Goal: Information Seeking & Learning: Check status

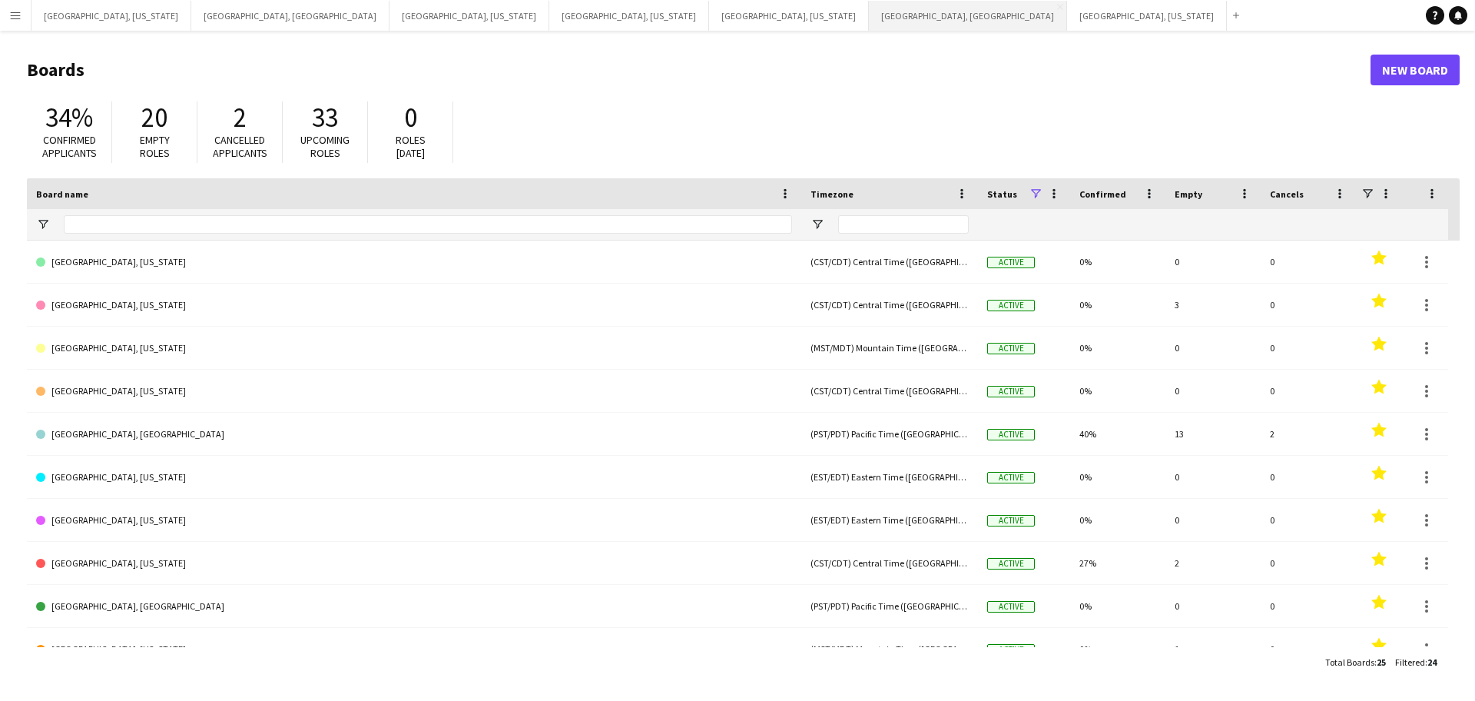
click at [869, 18] on button "[GEOGRAPHIC_DATA], [GEOGRAPHIC_DATA] Close" at bounding box center [968, 16] width 198 height 30
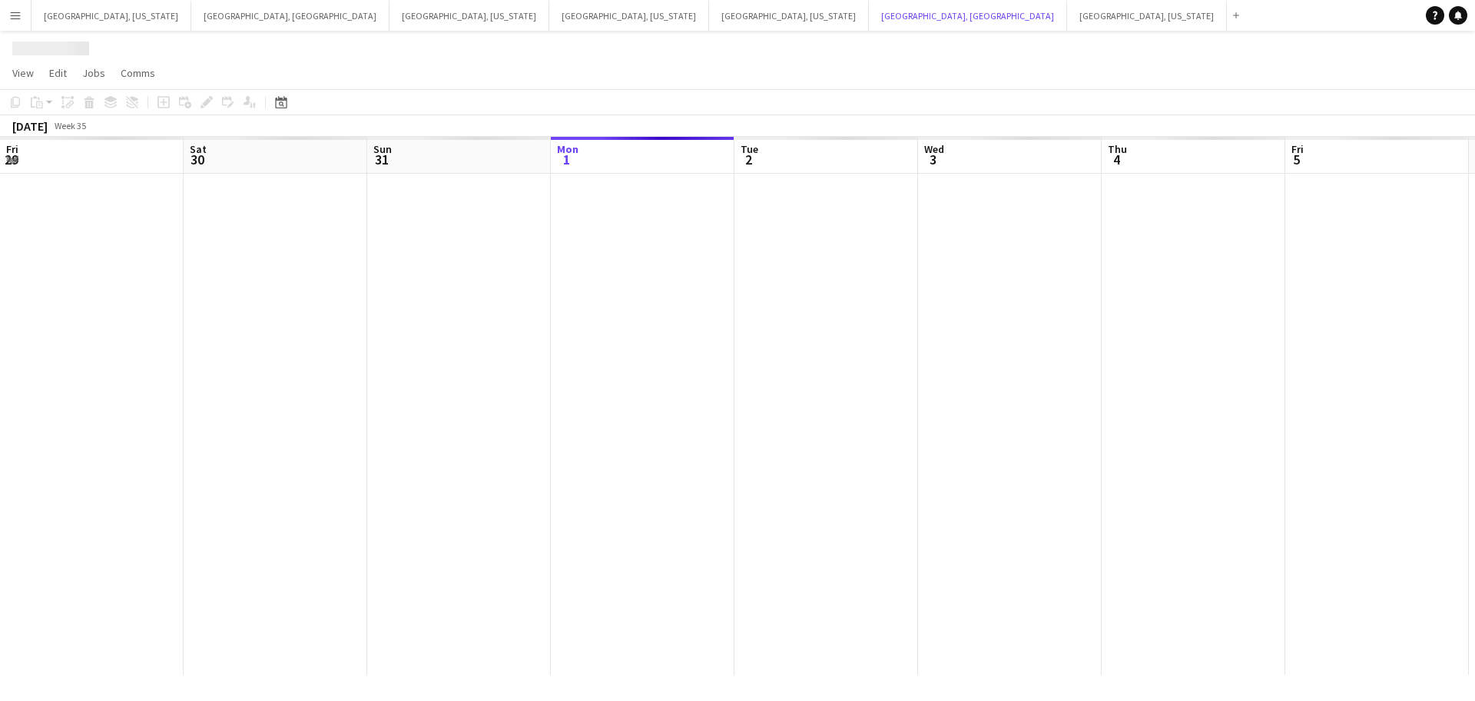
scroll to position [0, 367]
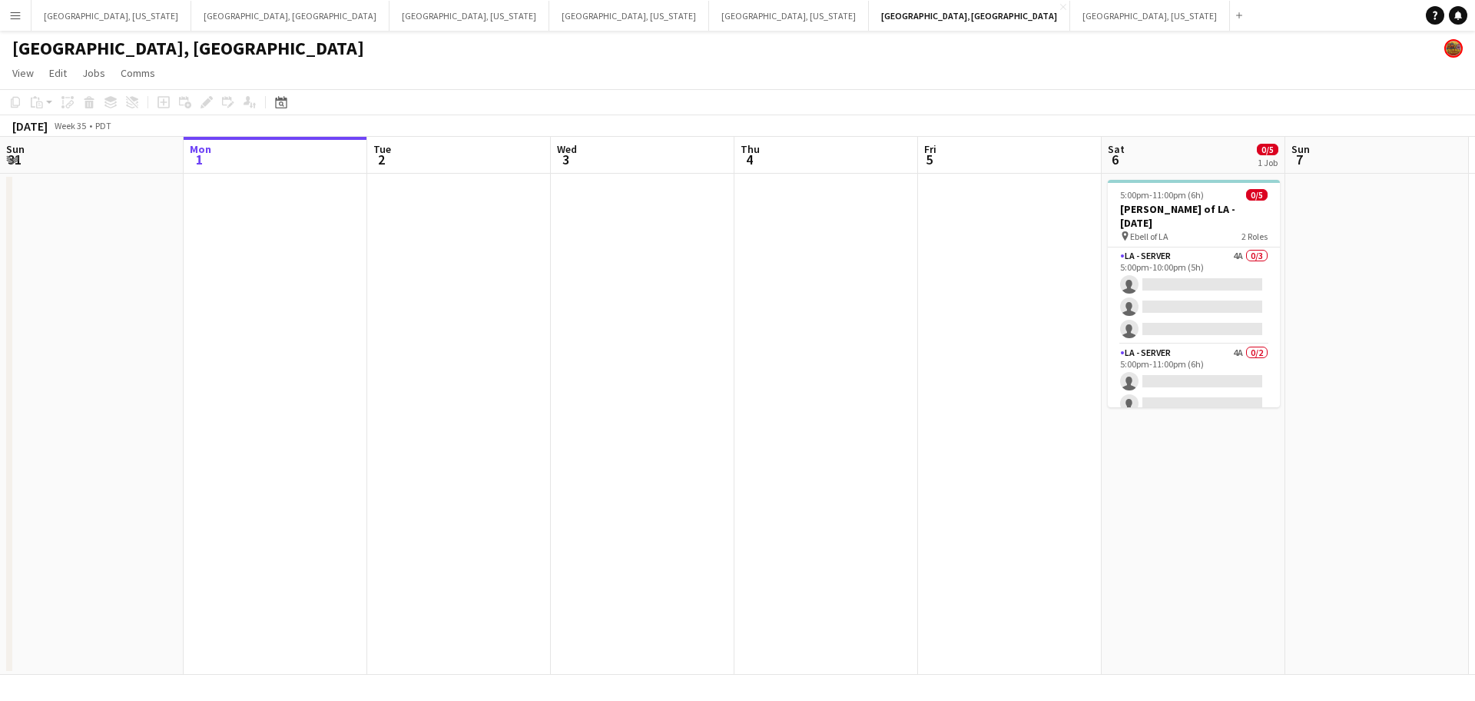
drag, startPoint x: 442, startPoint y: 403, endPoint x: 474, endPoint y: 438, distance: 46.8
click at [635, 394] on app-calendar-viewport "Fri 29 Sat 30 8/8 2 Jobs Sun 31 Mon 1 Tue 2 Wed 3 Thu 4 Fri 5 Sat 6 0/5 1 Job S…" at bounding box center [737, 406] width 1475 height 538
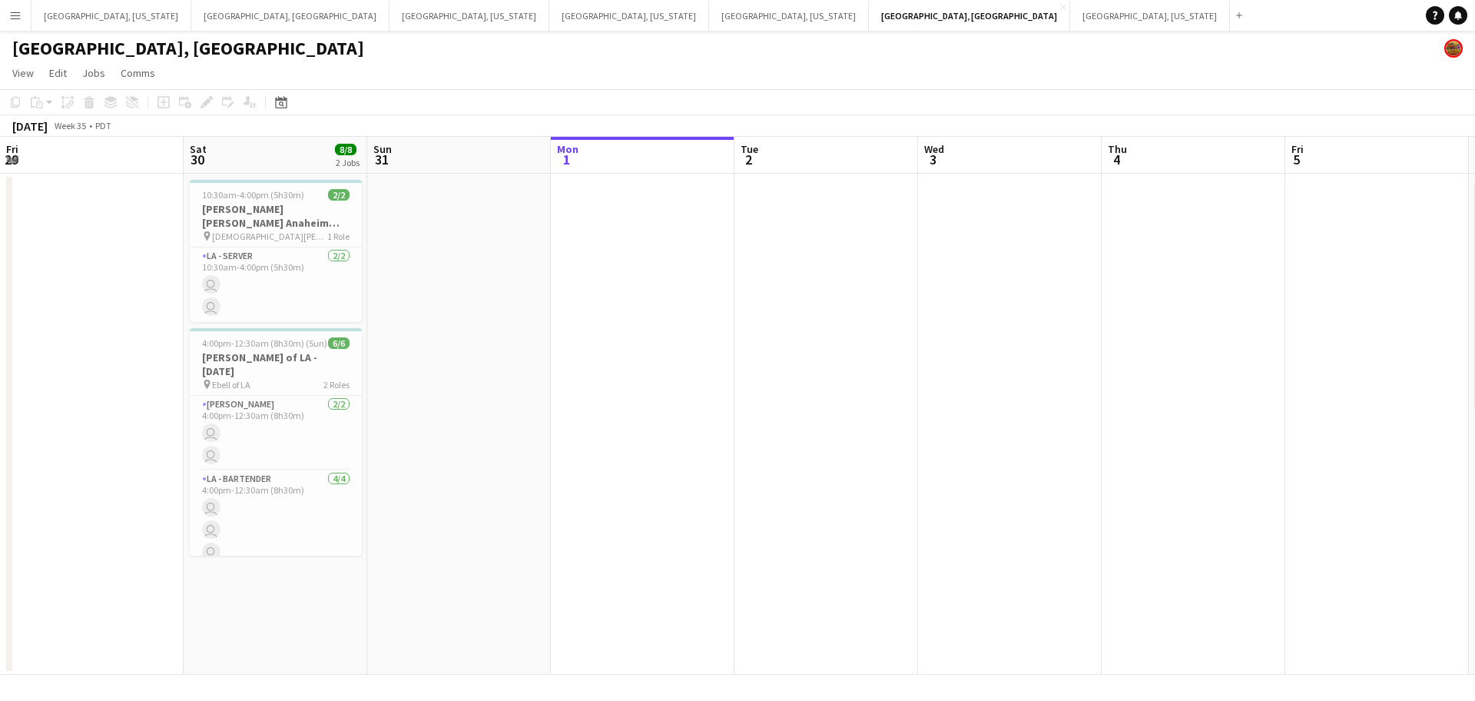
scroll to position [0, 518]
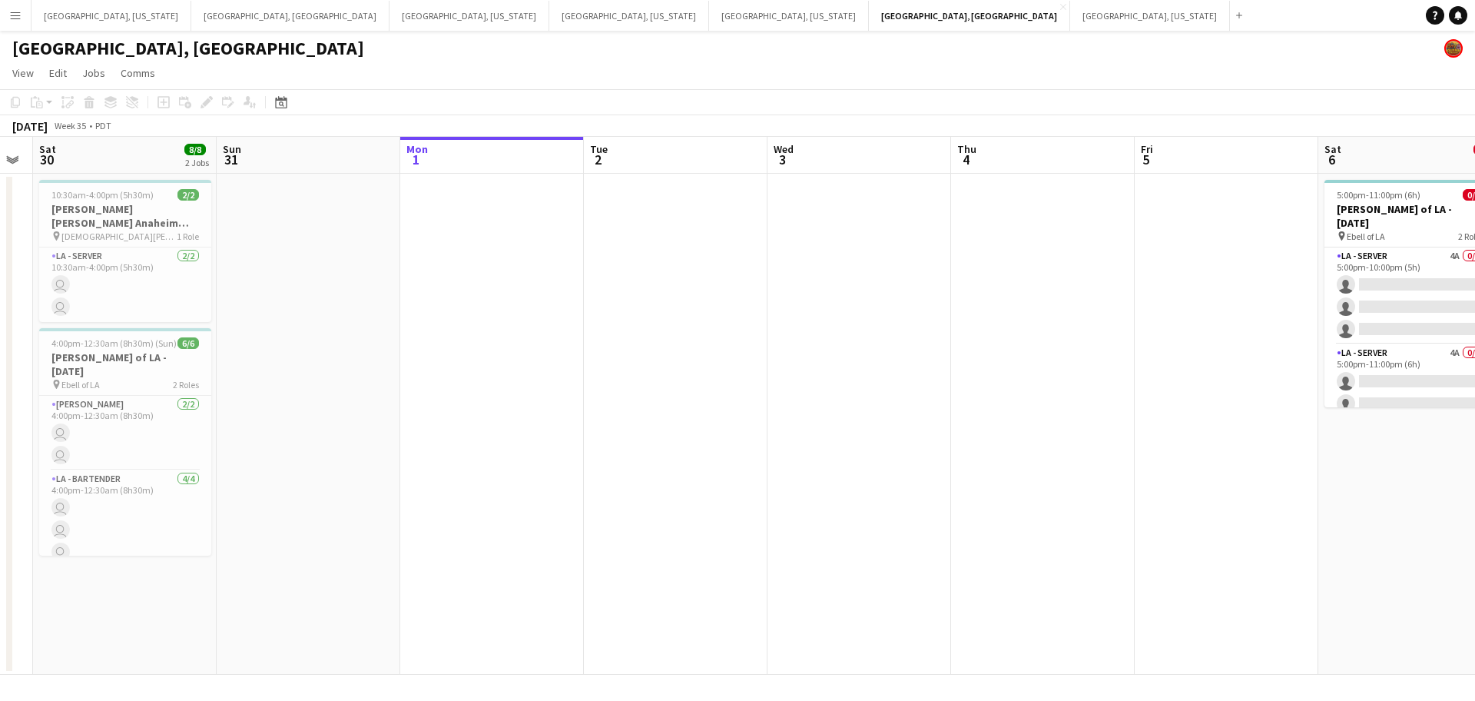
drag, startPoint x: 474, startPoint y: 438, endPoint x: 593, endPoint y: 404, distance: 123.8
click at [601, 406] on app-calendar-viewport "Wed 27 Thu 28 Fri 29 Sat 30 8/8 2 Jobs Sun 31 Mon 1 Tue 2 Wed 3 Thu 4 Fri 5 Sat…" at bounding box center [737, 406] width 1475 height 538
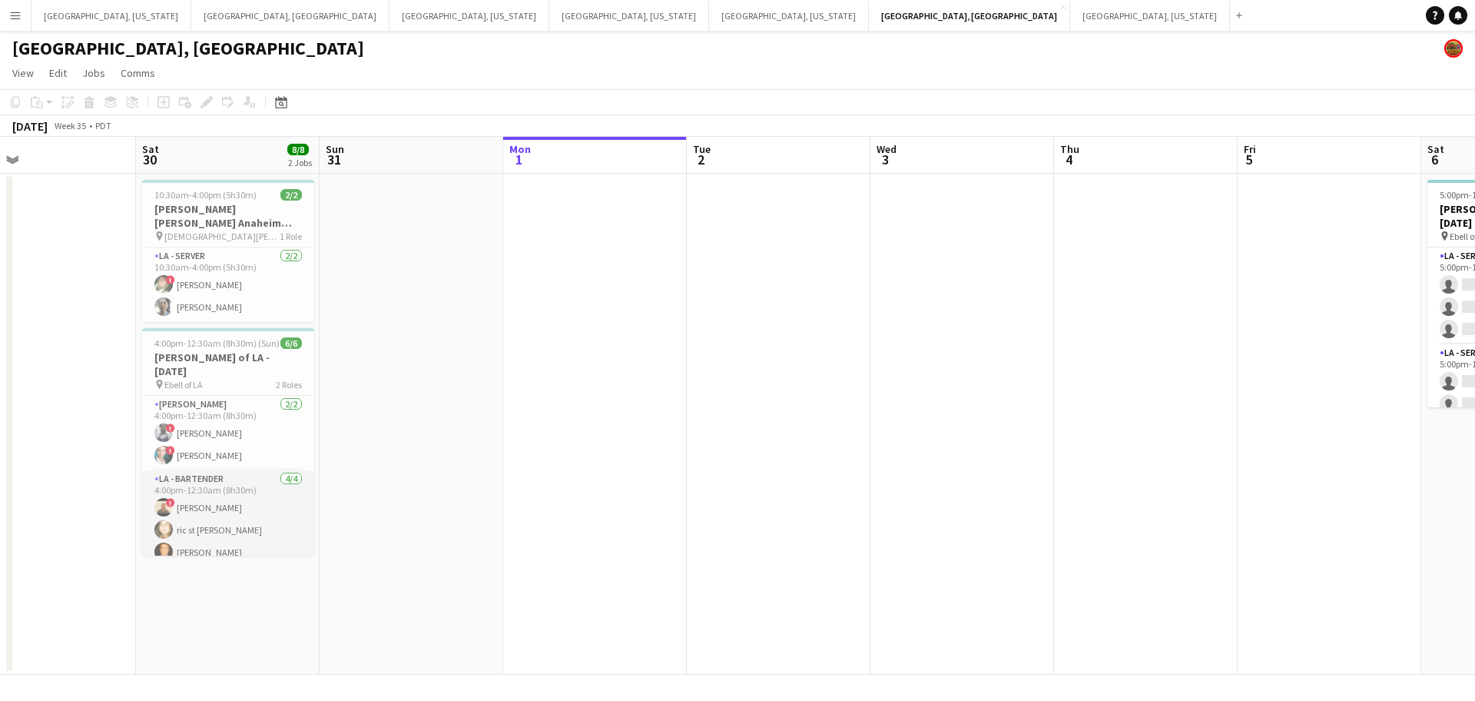
scroll to position [20, 0]
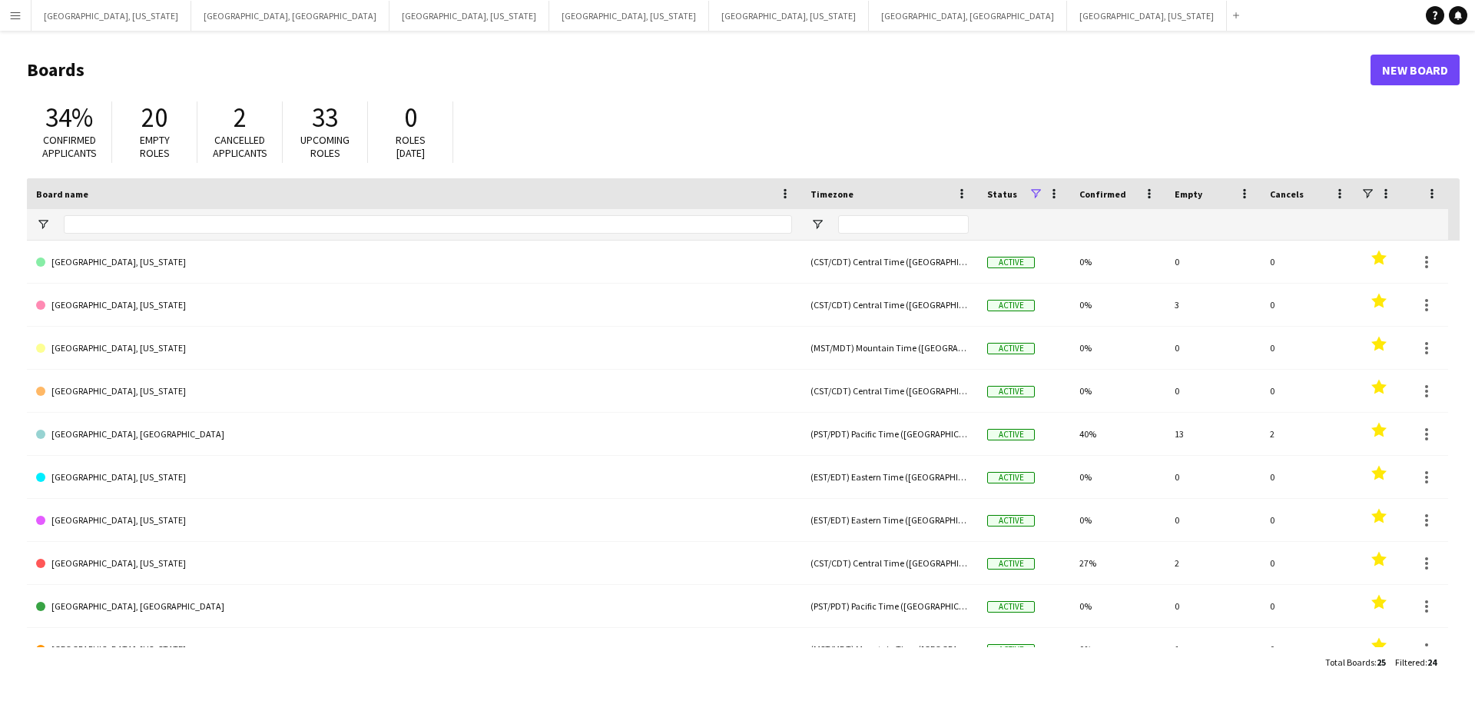
click at [3, 24] on button "Menu" at bounding box center [15, 15] width 31 height 31
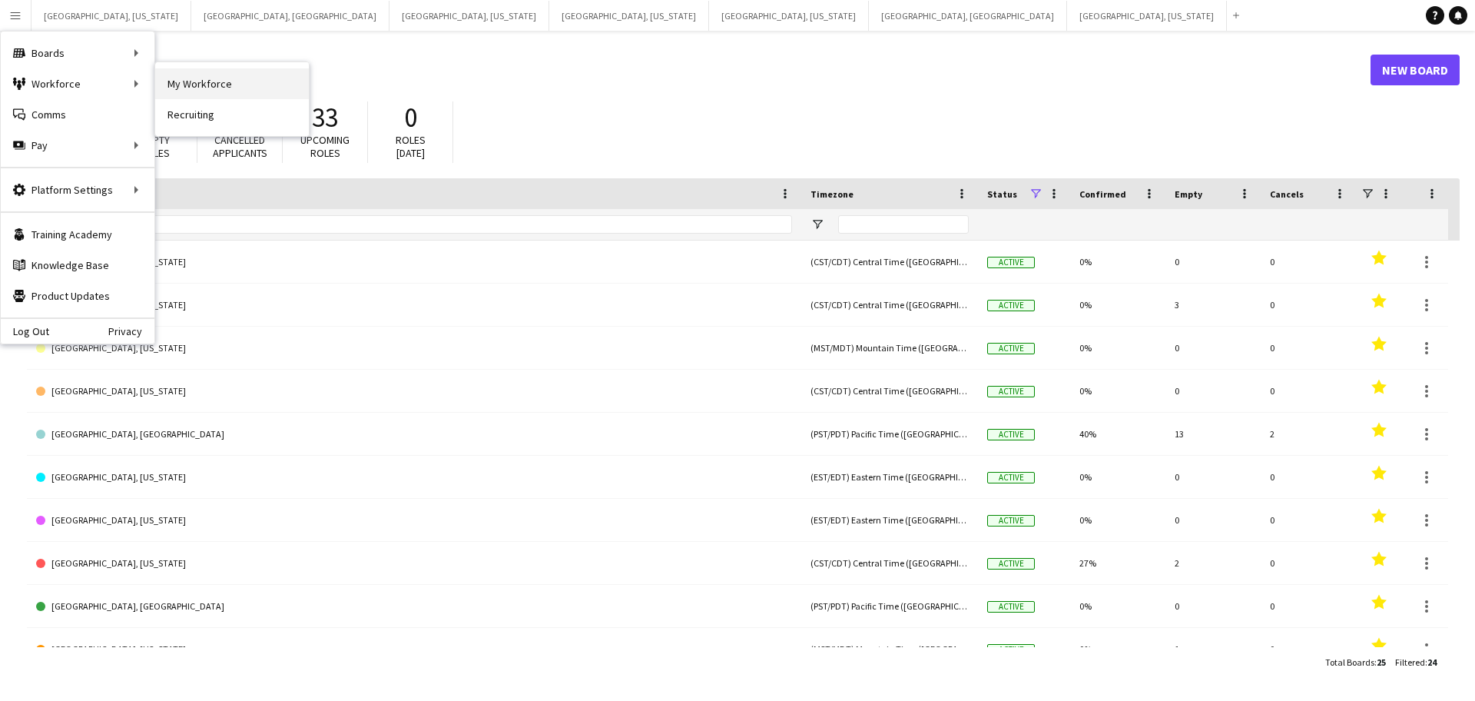
click at [182, 88] on link "My Workforce" at bounding box center [232, 83] width 154 height 31
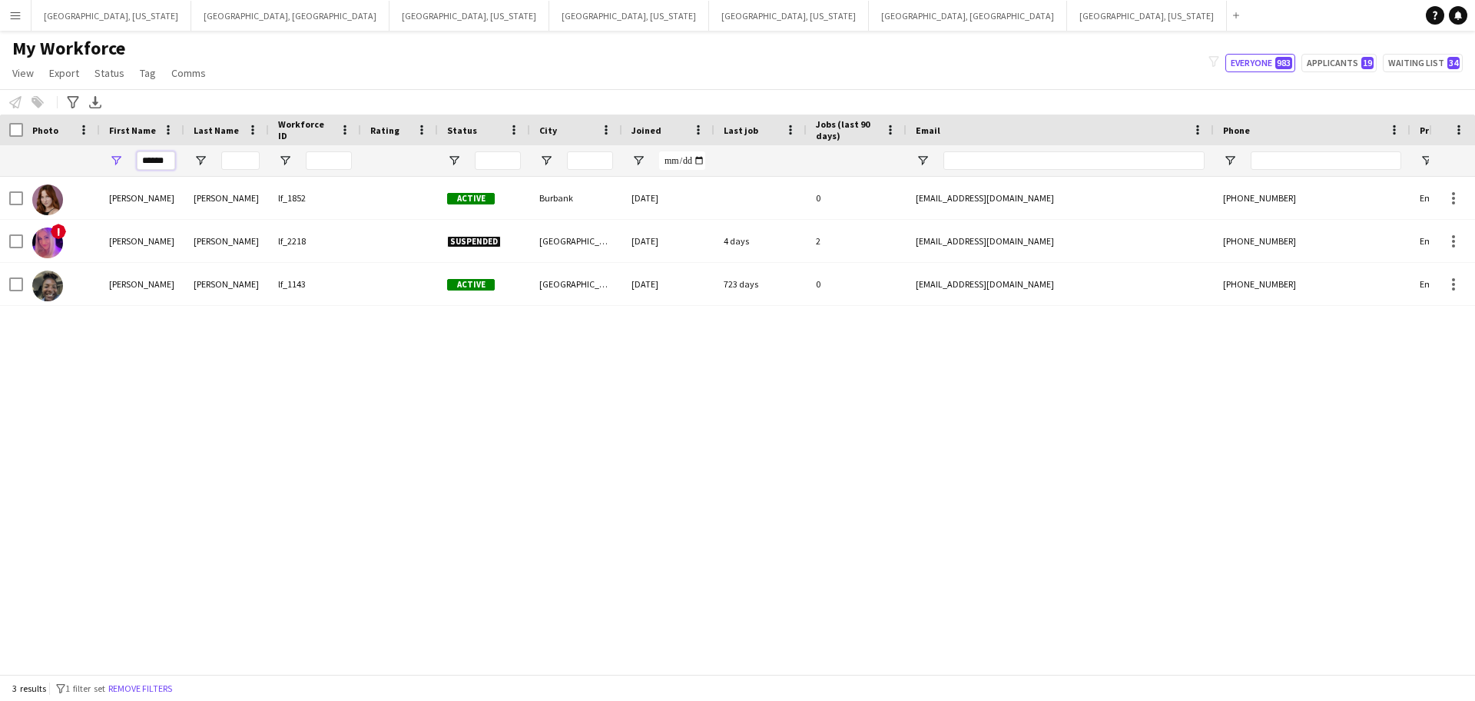
click at [157, 160] on input "******" at bounding box center [156, 160] width 38 height 18
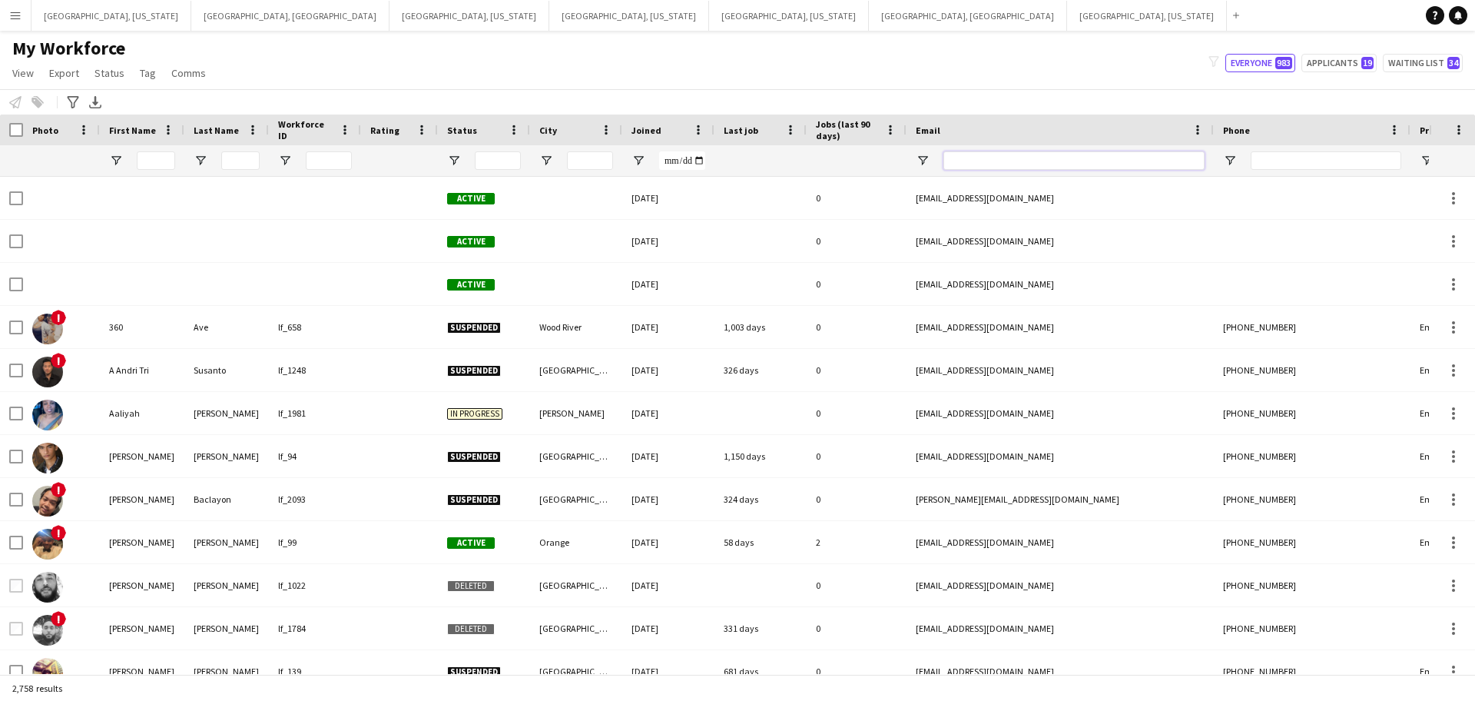
click at [986, 162] on input "Email Filter Input" at bounding box center [1073, 160] width 261 height 18
paste input "**********"
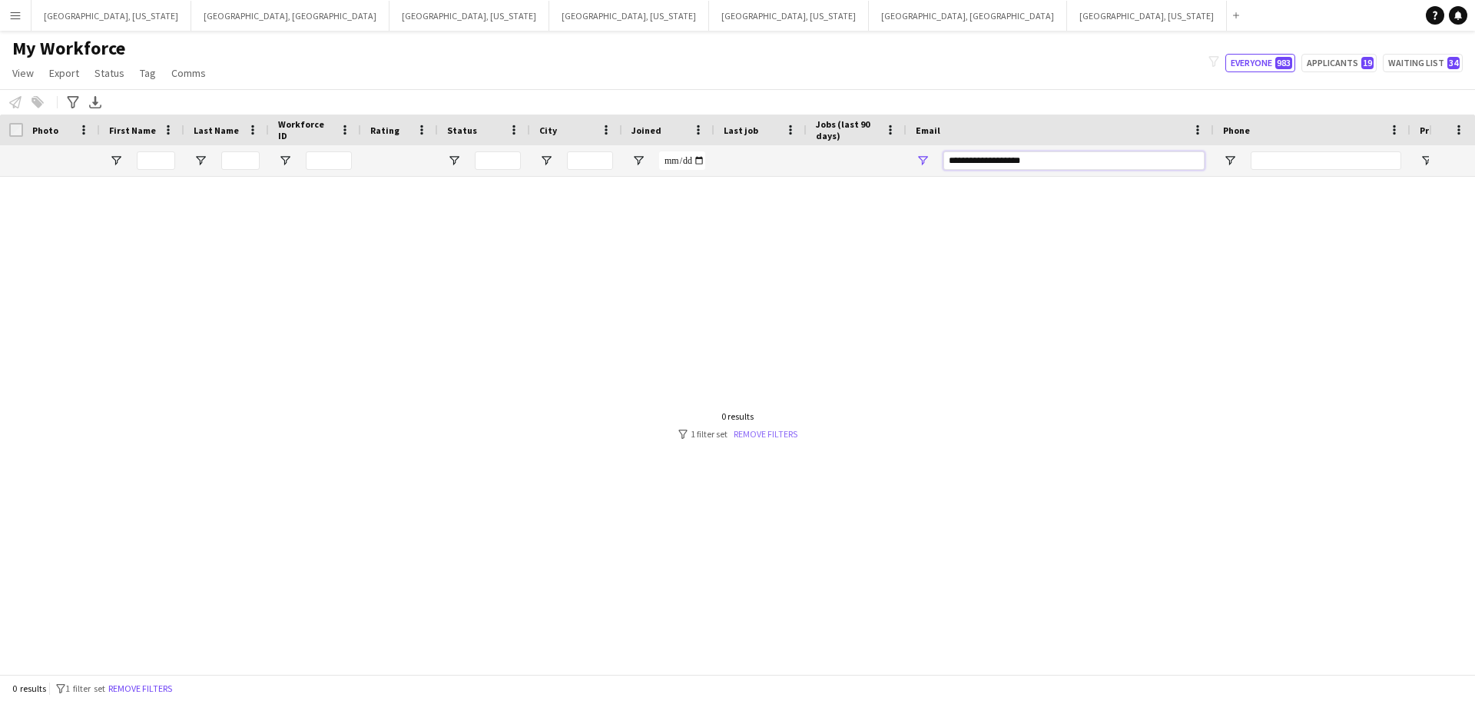
type input "**********"
click at [769, 432] on link "Remove filters" at bounding box center [766, 434] width 64 height 12
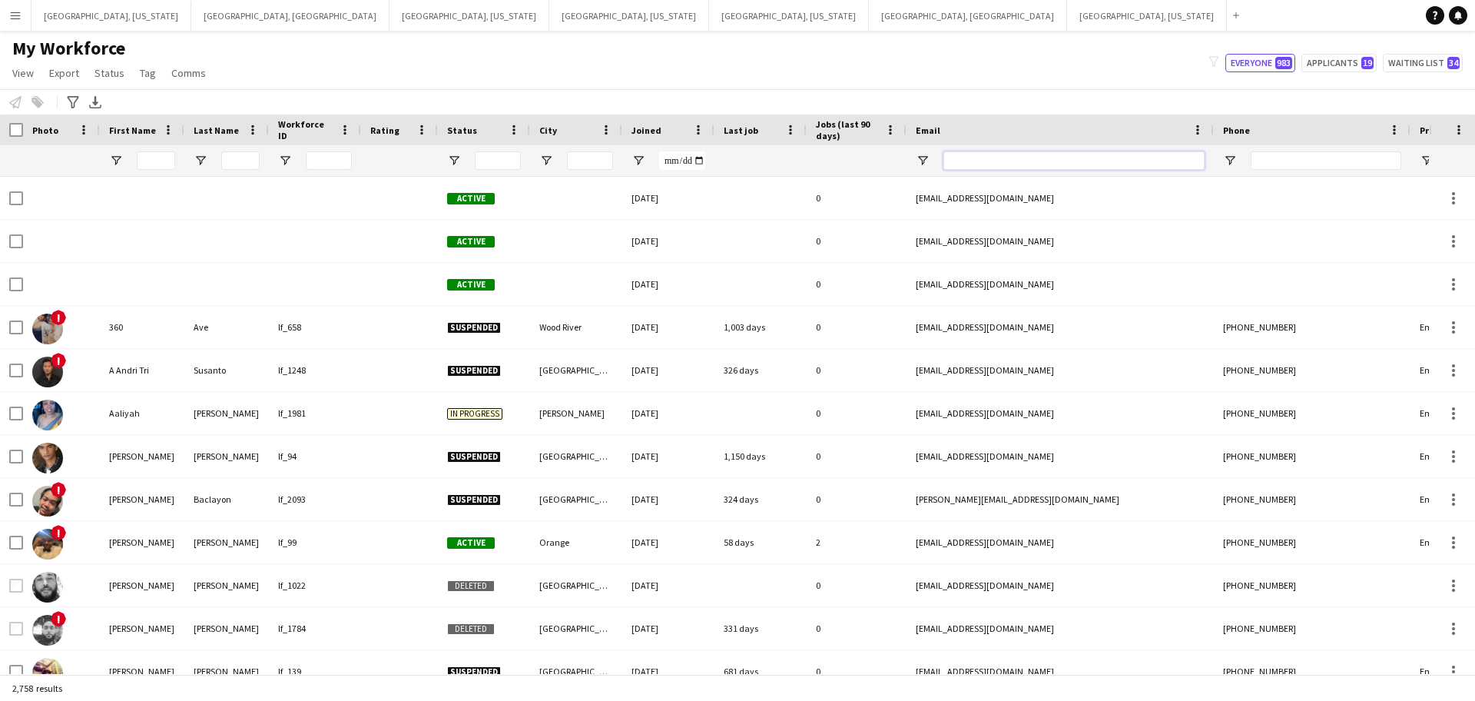
click at [982, 157] on input "Email Filter Input" at bounding box center [1073, 160] width 261 height 18
paste input "**********"
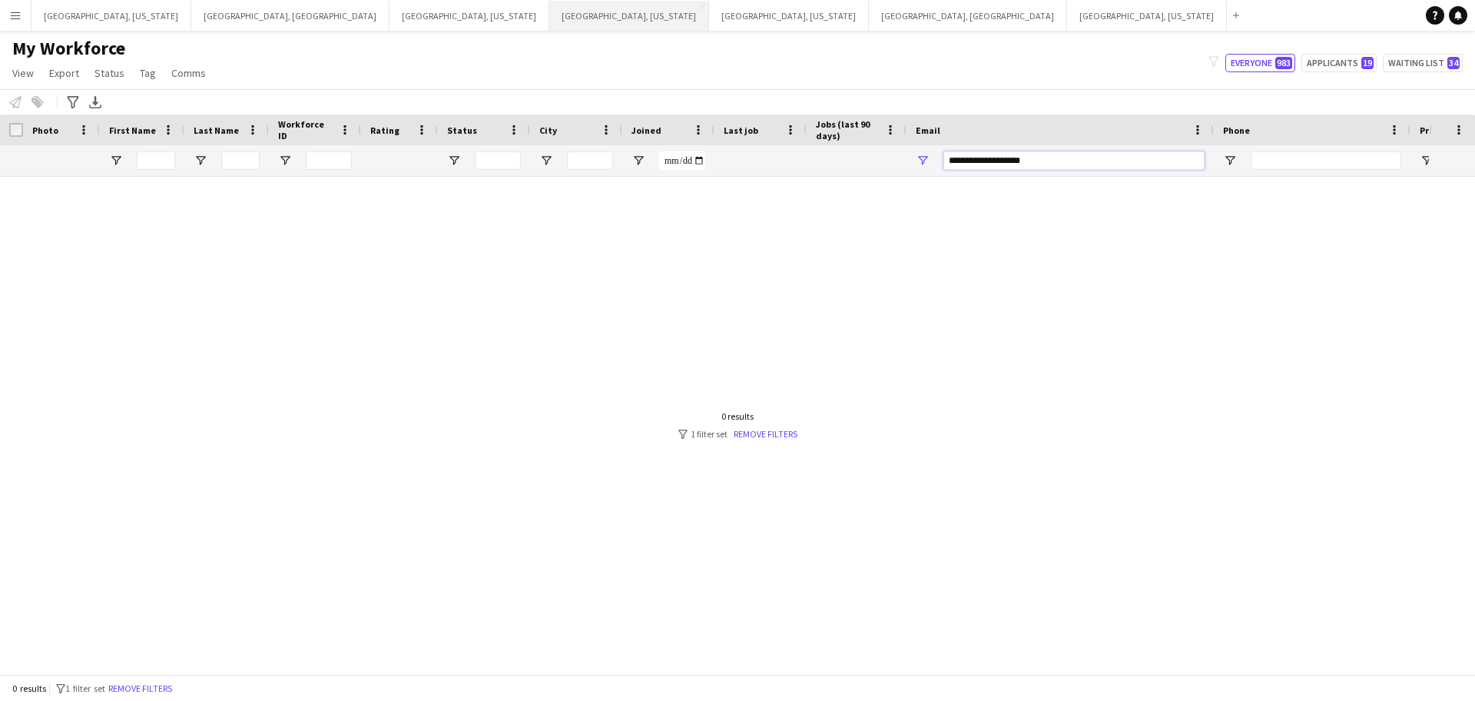
type input "**********"
click at [869, 16] on button "[GEOGRAPHIC_DATA], [GEOGRAPHIC_DATA] Close" at bounding box center [968, 16] width 198 height 30
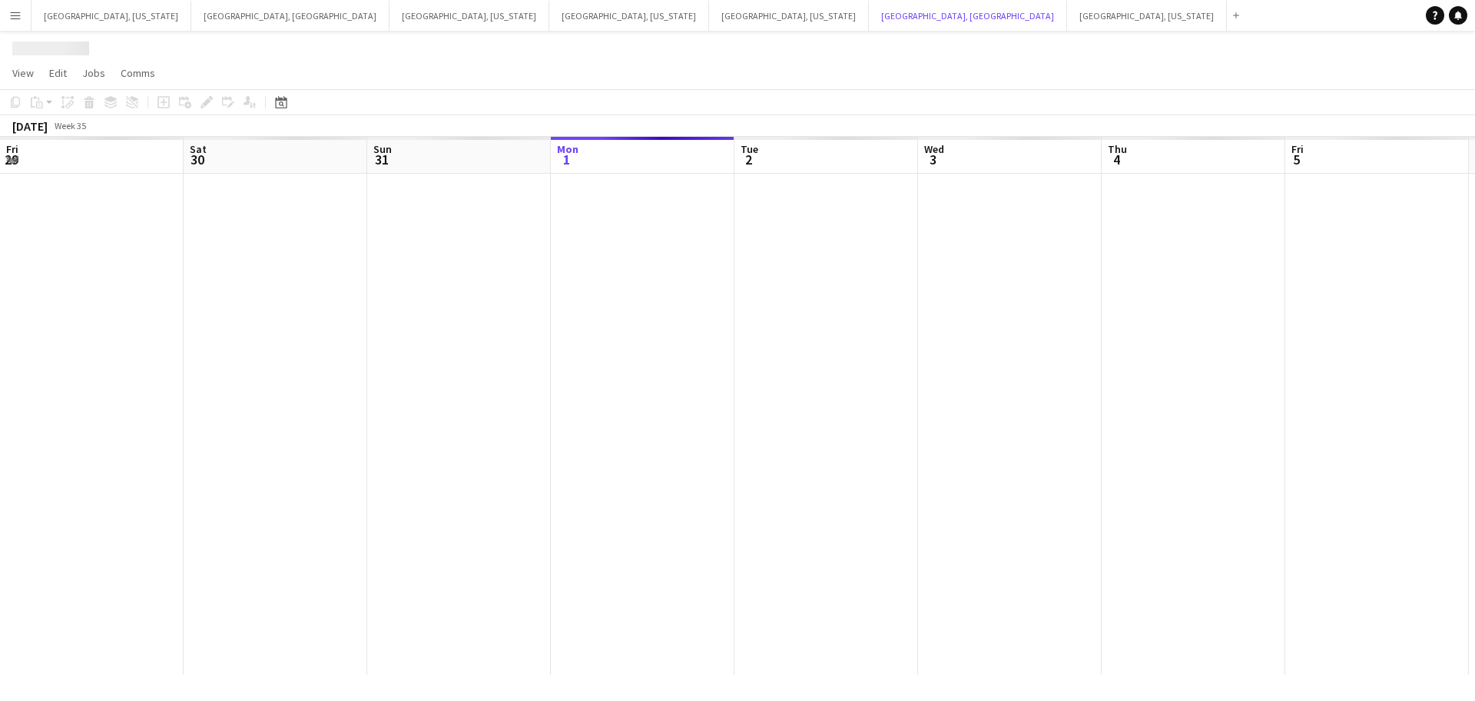
scroll to position [0, 367]
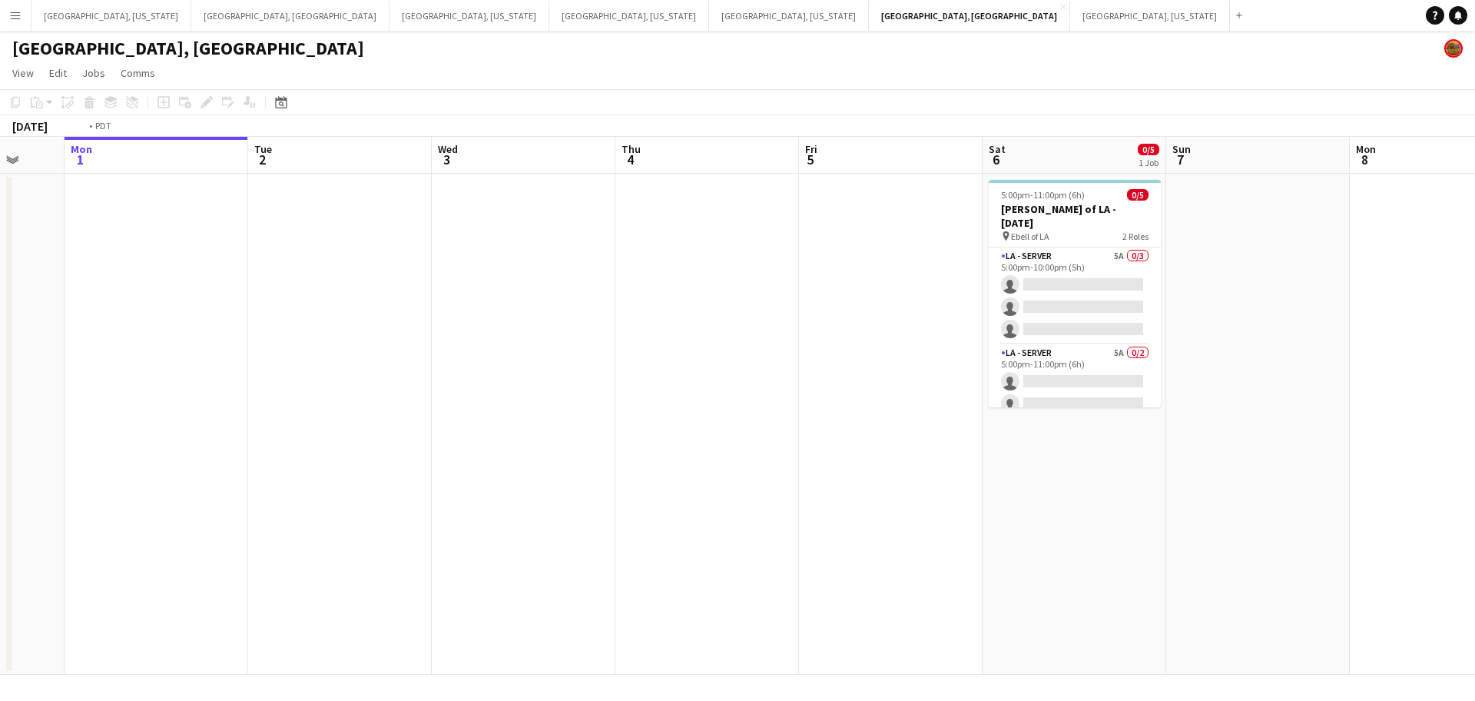
drag, startPoint x: 902, startPoint y: 373, endPoint x: 427, endPoint y: 384, distance: 474.9
click at [427, 384] on app-calendar-viewport "Fri 29 Sat 30 8/8 2 Jobs Sun 31 Mon 1 Tue 2 Wed 3 Thu 4 Fri 5 Sat 6 0/5 1 Job S…" at bounding box center [737, 406] width 1475 height 538
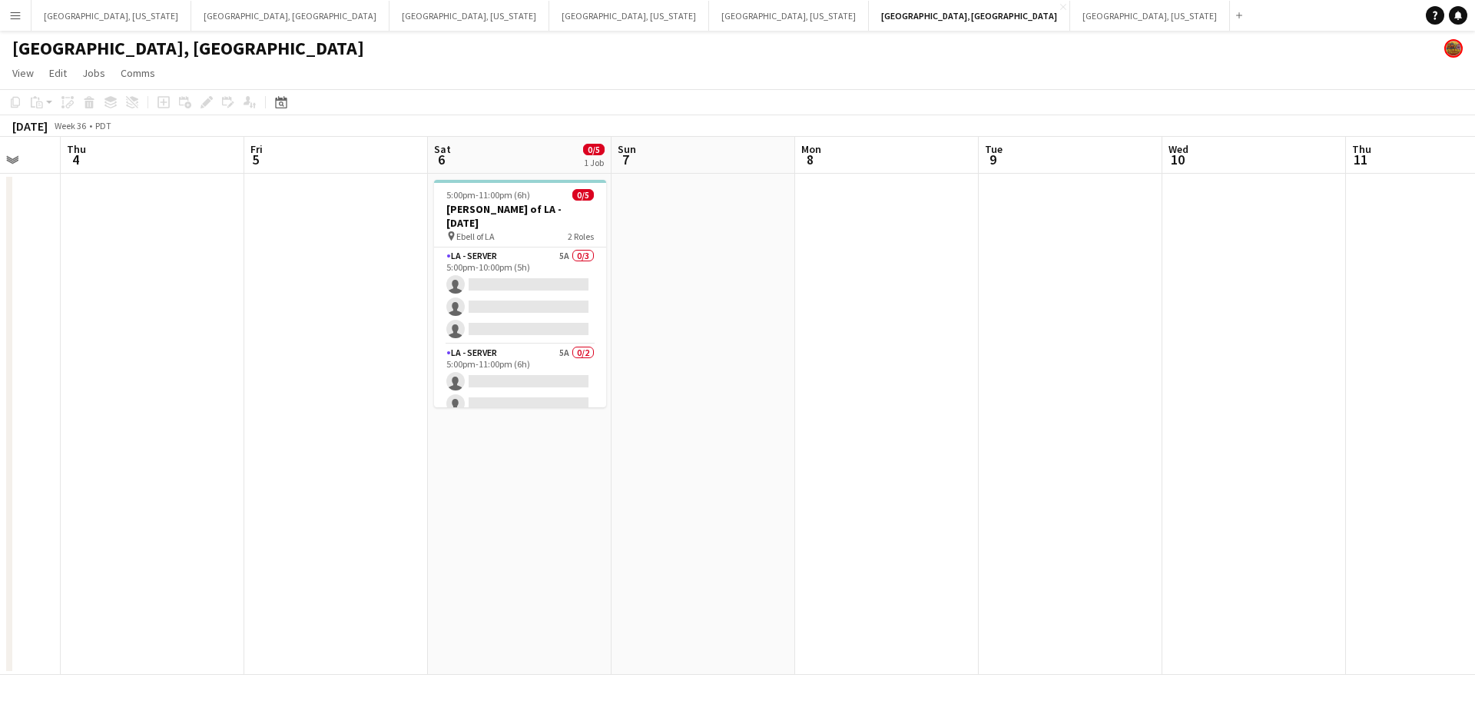
drag, startPoint x: 1059, startPoint y: 358, endPoint x: 879, endPoint y: 389, distance: 183.2
click at [860, 393] on app-calendar-viewport "Sun 31 Mon 1 Tue 2 Wed 3 Thu 4 Fri 5 Sat 6 0/5 1 Job Sun 7 Mon 8 Tue 9 Wed 10 T…" at bounding box center [737, 406] width 1475 height 538
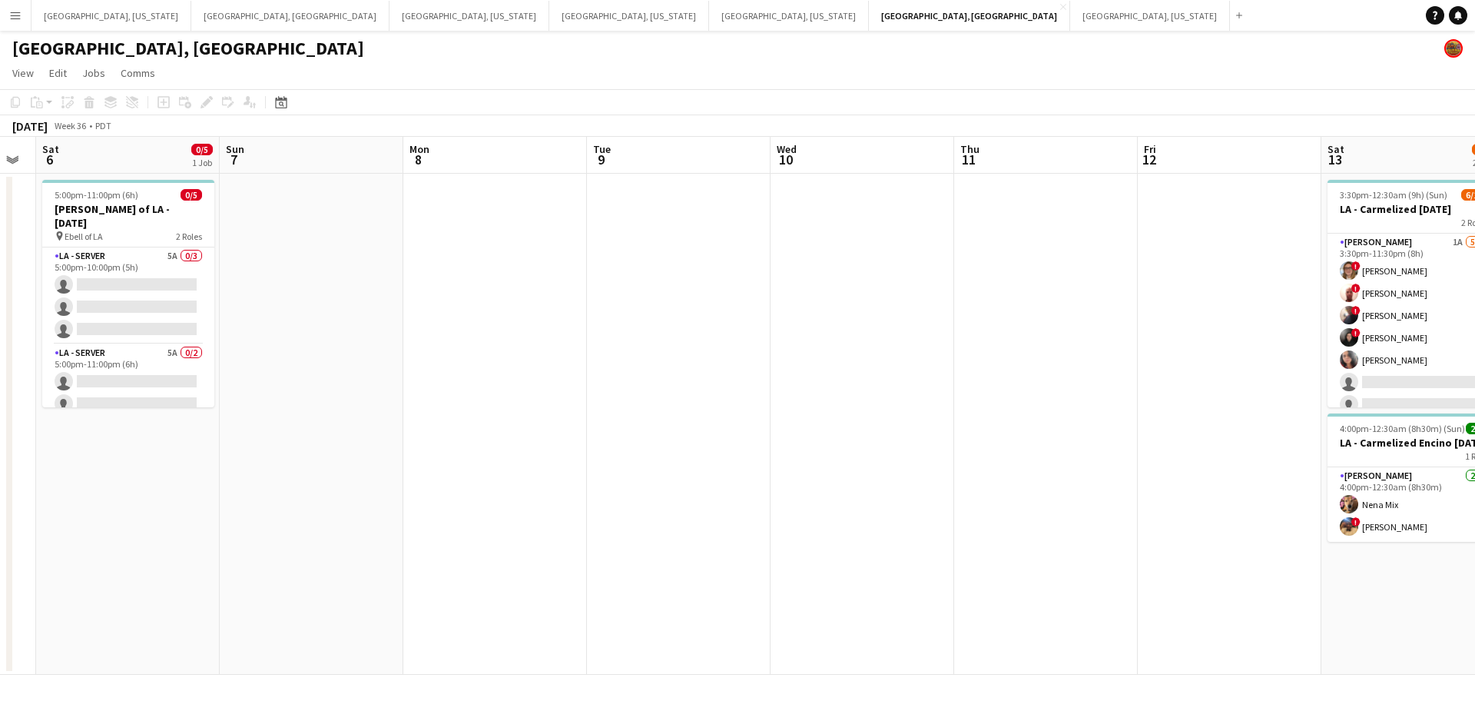
drag, startPoint x: 889, startPoint y: 376, endPoint x: 723, endPoint y: 403, distance: 168.1
click at [713, 406] on app-calendar-viewport "Tue 2 Wed 3 Thu 4 Fri 5 Sat 6 0/5 1 Job Sun 7 Mon 8 Tue 9 Wed 10 Thu 11 Fri 12 …" at bounding box center [737, 406] width 1475 height 538
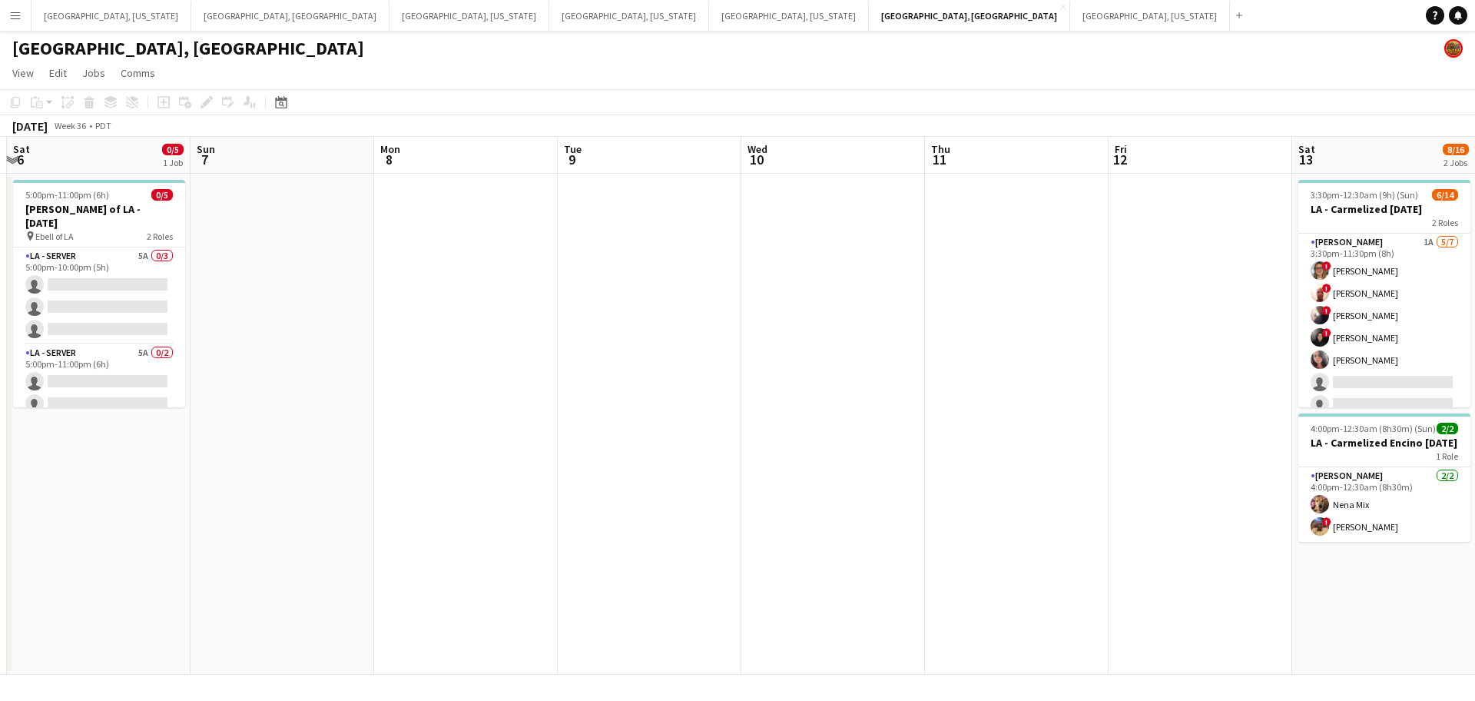
scroll to position [0, 785]
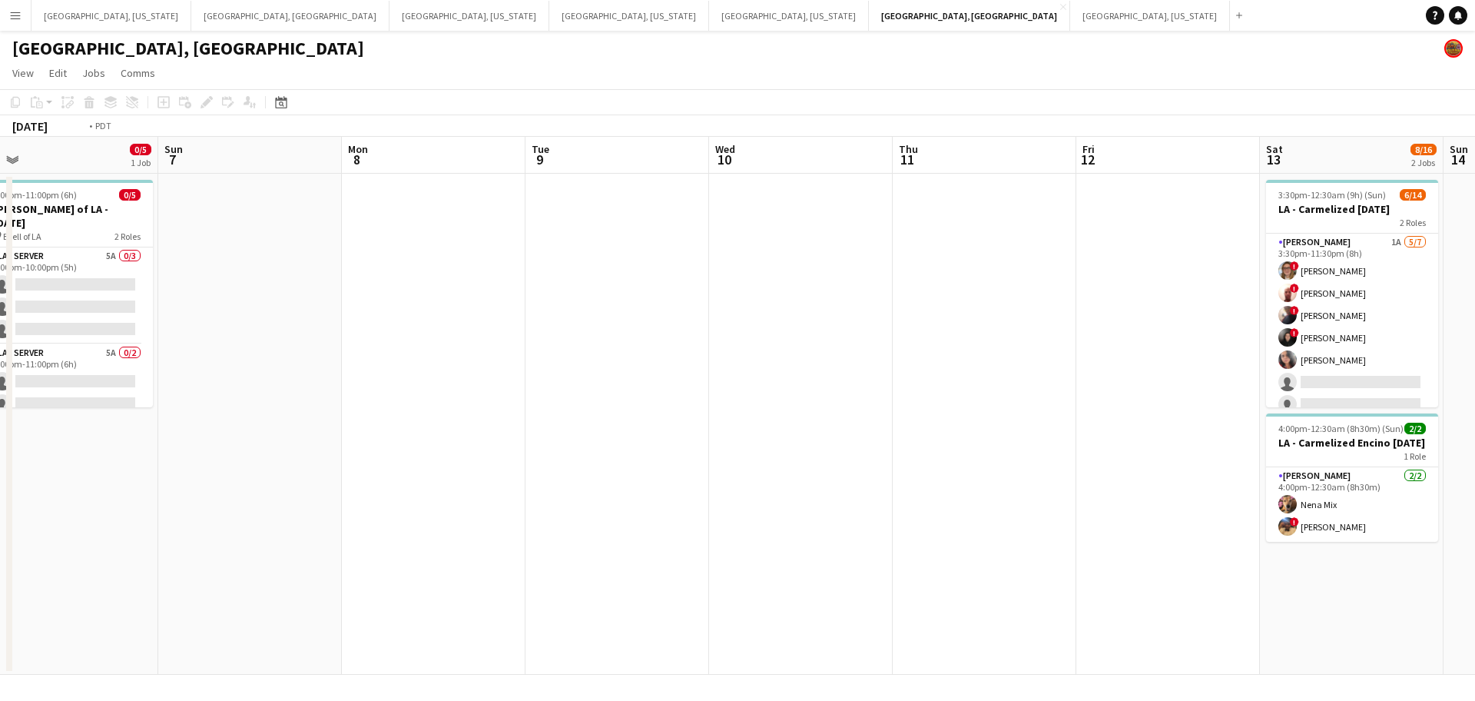
drag, startPoint x: 988, startPoint y: 357, endPoint x: 595, endPoint y: 360, distance: 393.3
click at [608, 360] on app-calendar-viewport "Tue 2 Wed 3 Thu 4 Fri 5 Sat 6 0/5 1 Job Sun 7 Mon 8 Tue 9 Wed 10 Thu 11 Fri 12 …" at bounding box center [737, 406] width 1475 height 538
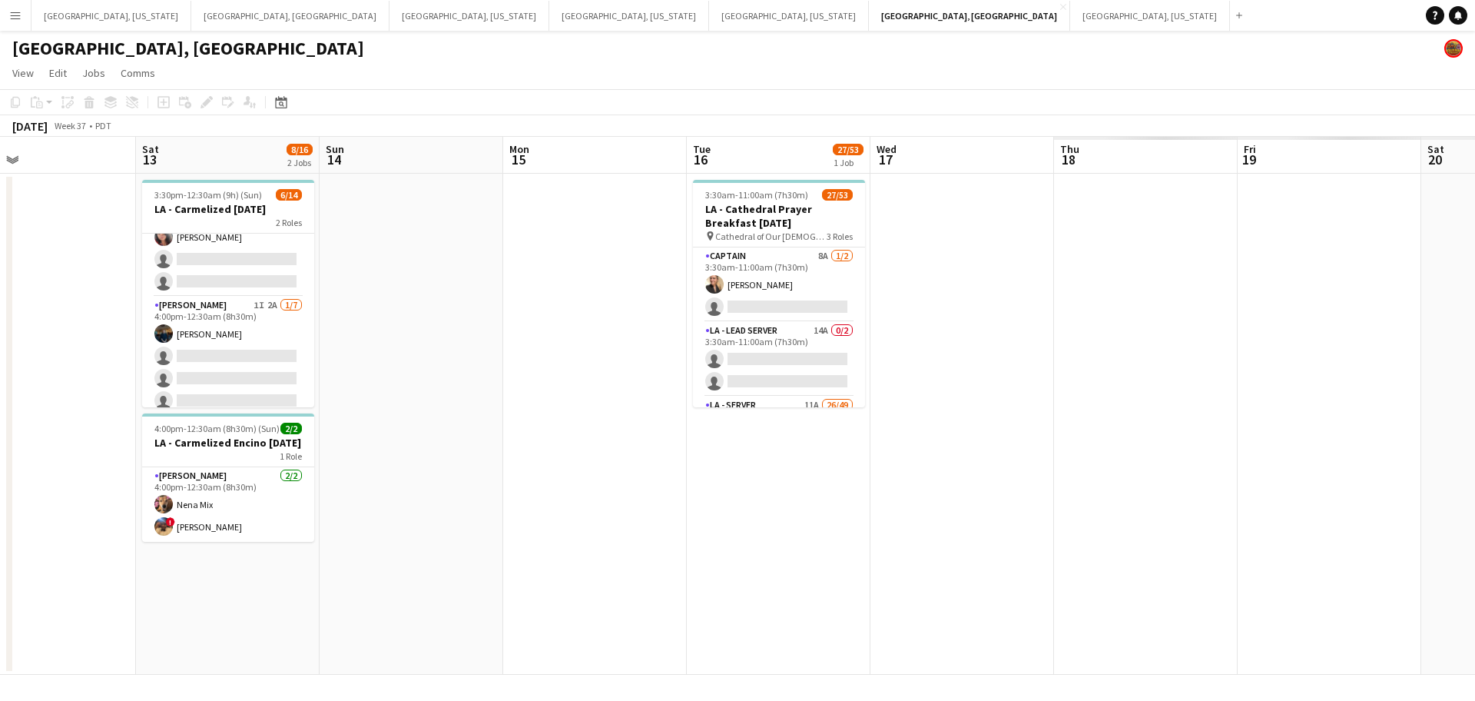
scroll to position [0, 443]
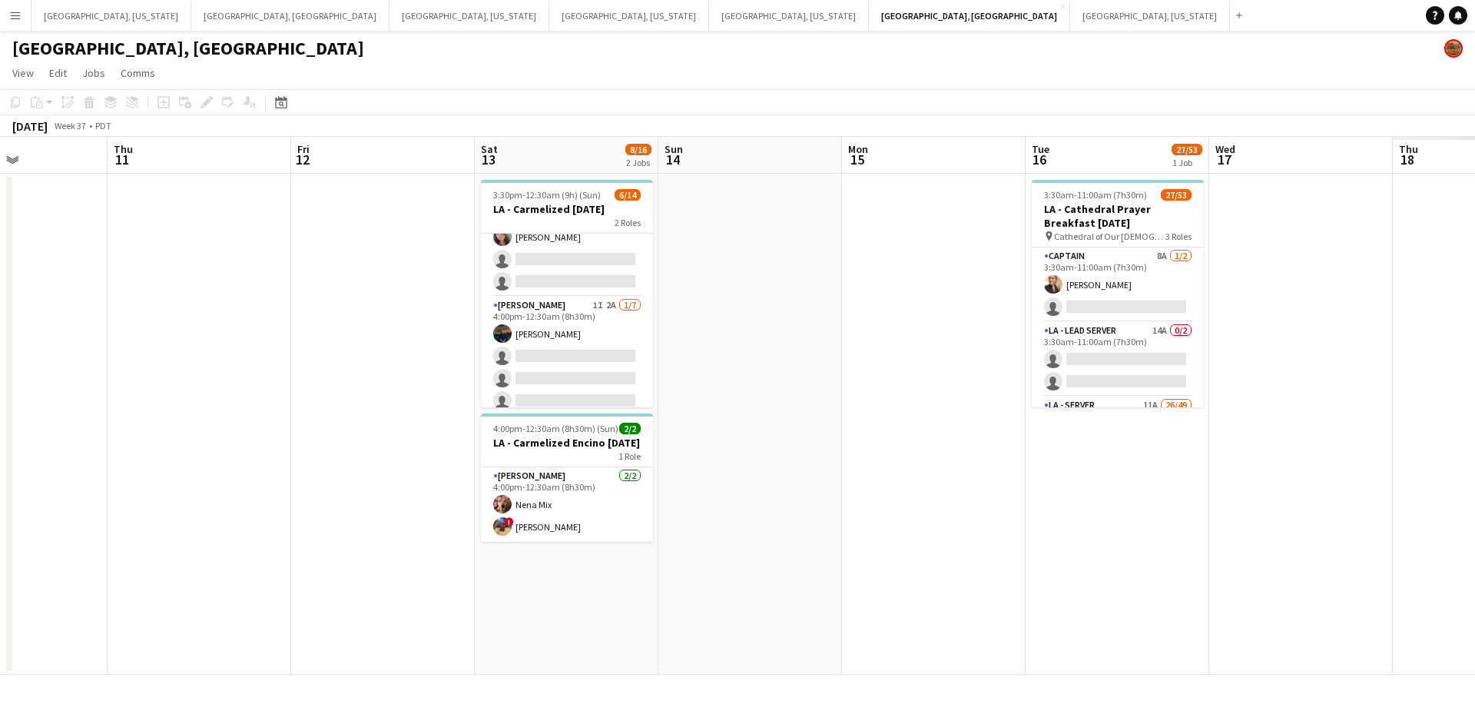
drag, startPoint x: 1053, startPoint y: 371, endPoint x: 918, endPoint y: 381, distance: 135.6
click at [918, 381] on app-calendar-viewport "Mon 8 Tue 9 Wed 10 Thu 11 Fri 12 Sat 13 8/16 2 Jobs Sun 14 Mon 15 Tue 16 27/53 …" at bounding box center [737, 406] width 1475 height 538
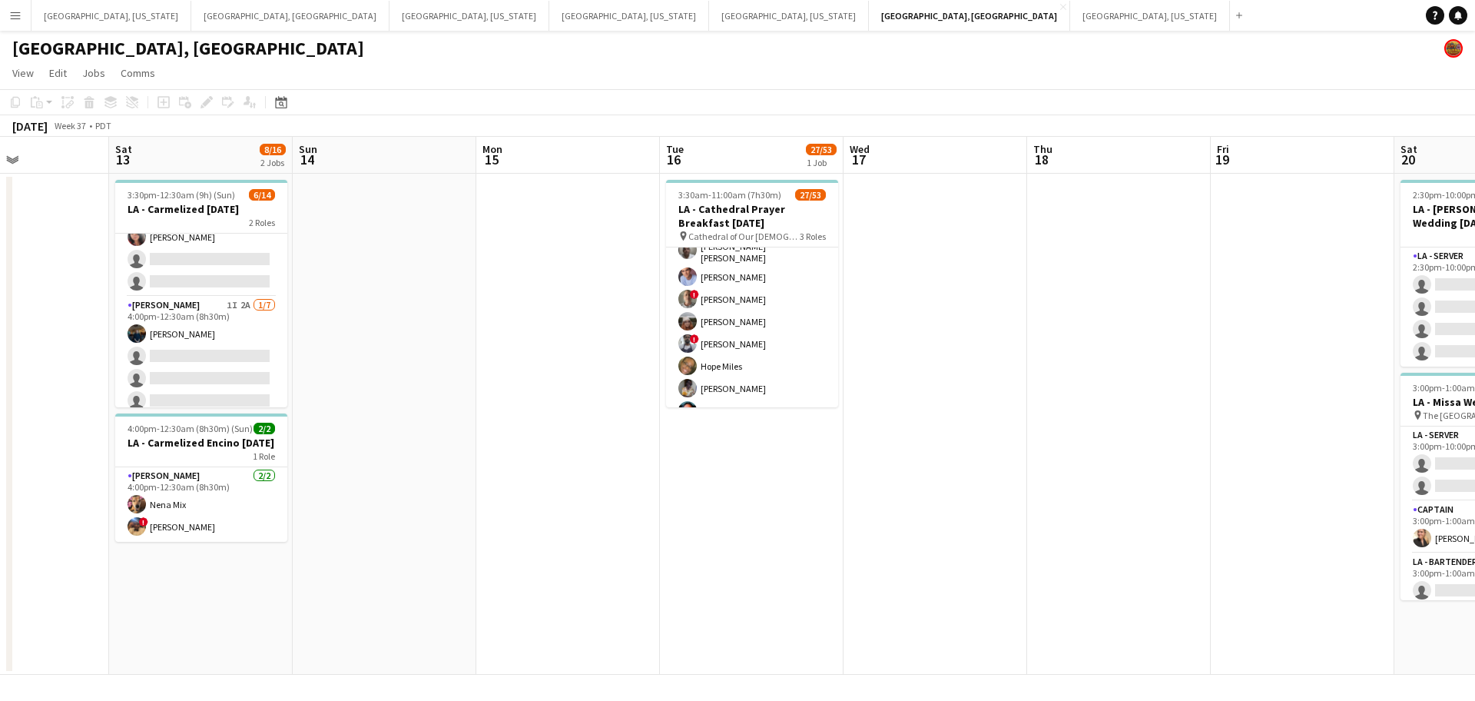
scroll to position [0, 671]
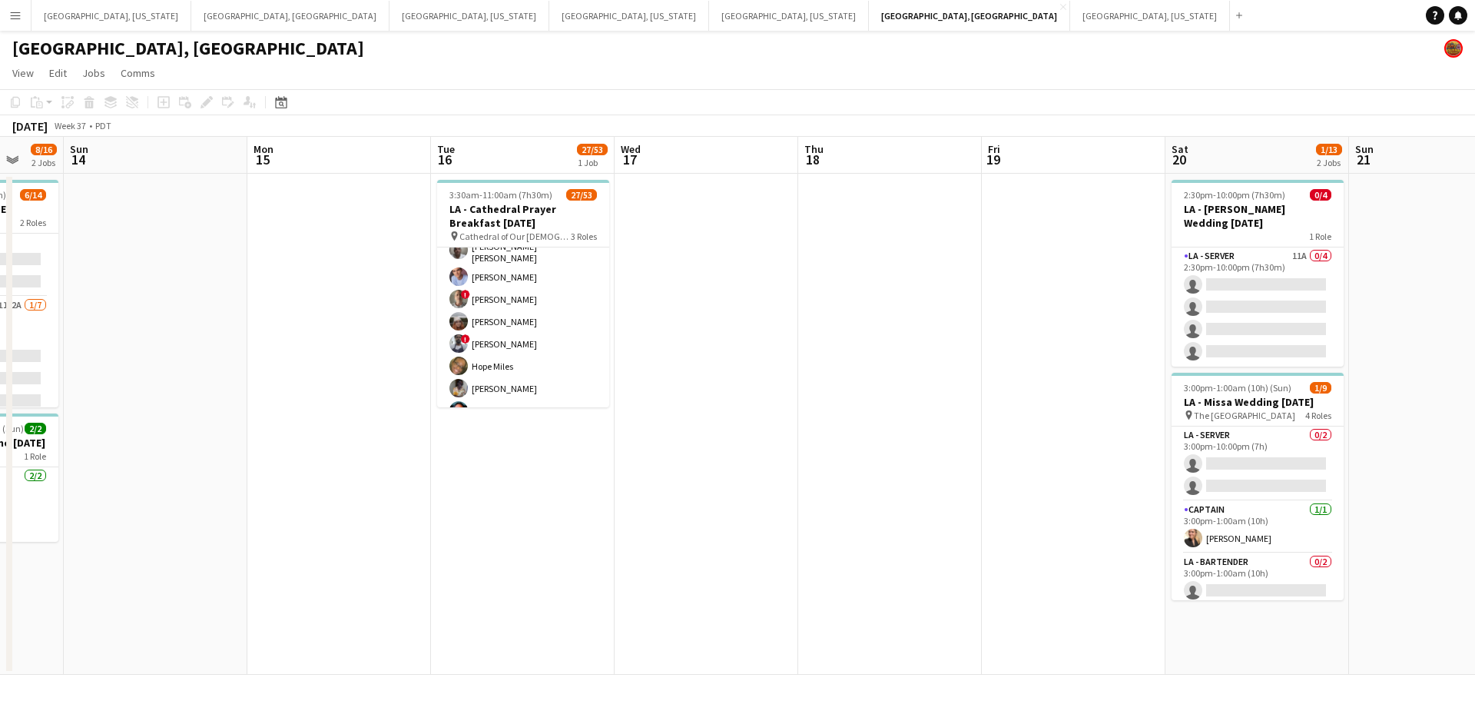
drag, startPoint x: 1179, startPoint y: 472, endPoint x: 585, endPoint y: 495, distance: 595.0
click at [585, 495] on app-calendar-viewport "Wed 10 Thu 11 Fri 12 Sat 13 8/16 2 Jobs Sun 14 Mon 15 Tue 16 27/53 1 Job Wed 17…" at bounding box center [737, 406] width 1475 height 538
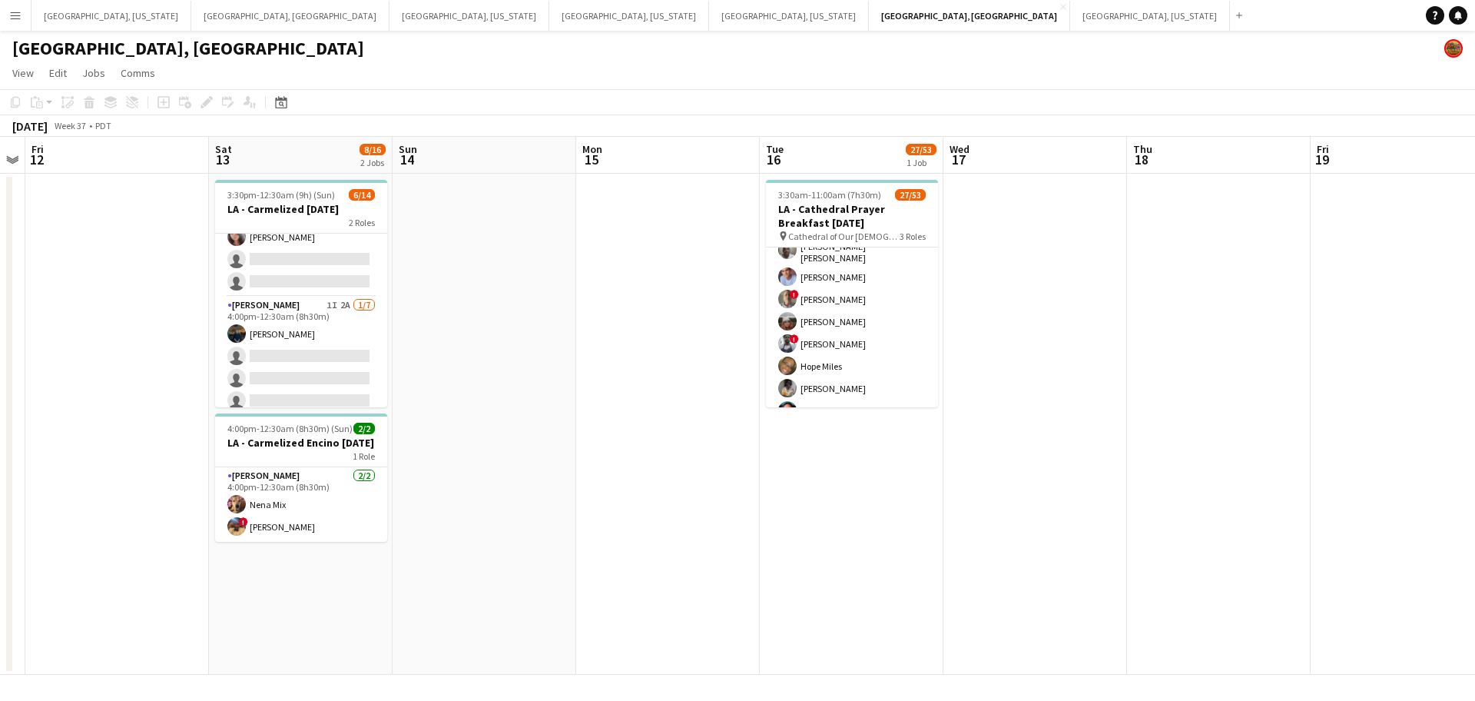
drag, startPoint x: 789, startPoint y: 270, endPoint x: 1005, endPoint y: 208, distance: 224.4
click at [1028, 214] on app-calendar-viewport "Wed 10 Thu 11 Fri 12 Sat 13 8/16 2 Jobs Sun 14 Mon 15 Tue 16 27/53 1 Job Wed 17…" at bounding box center [737, 406] width 1475 height 538
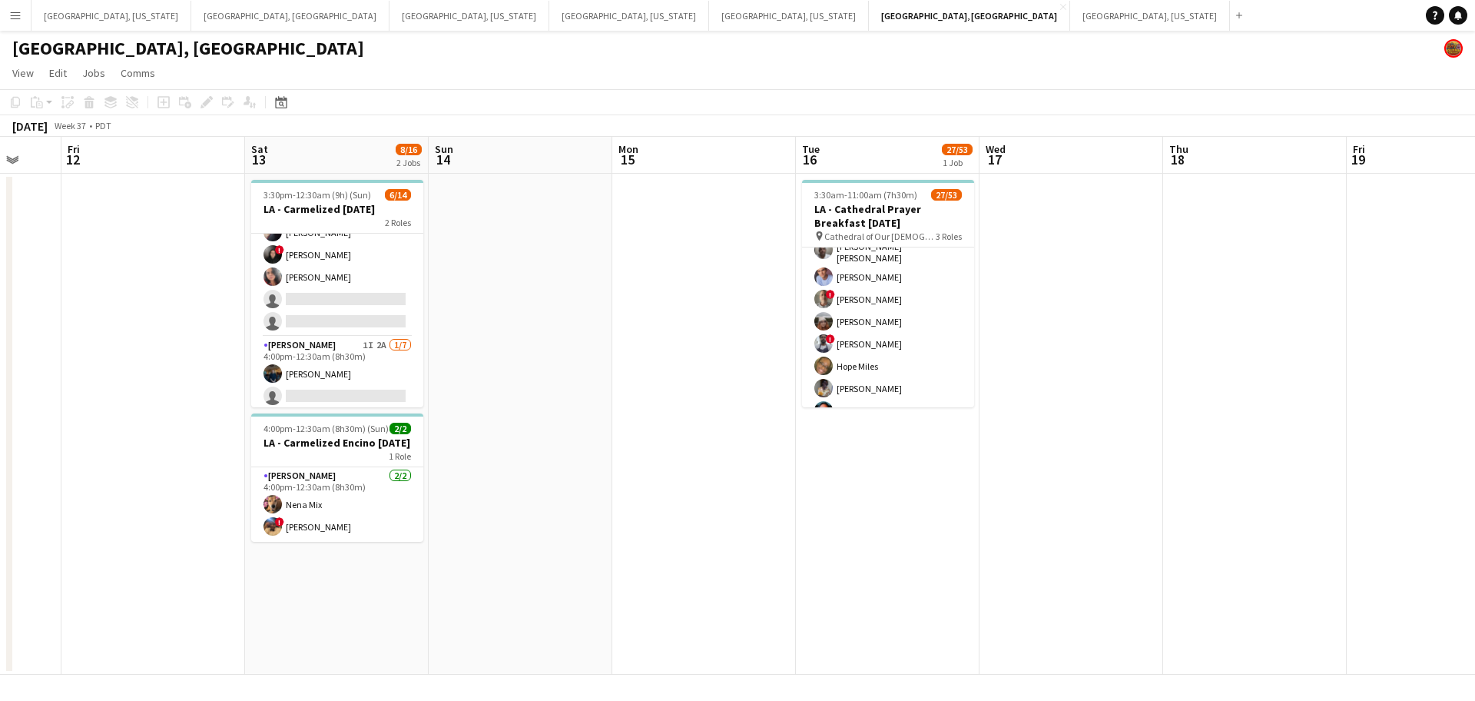
scroll to position [0, 0]
